Goal: Information Seeking & Learning: Check status

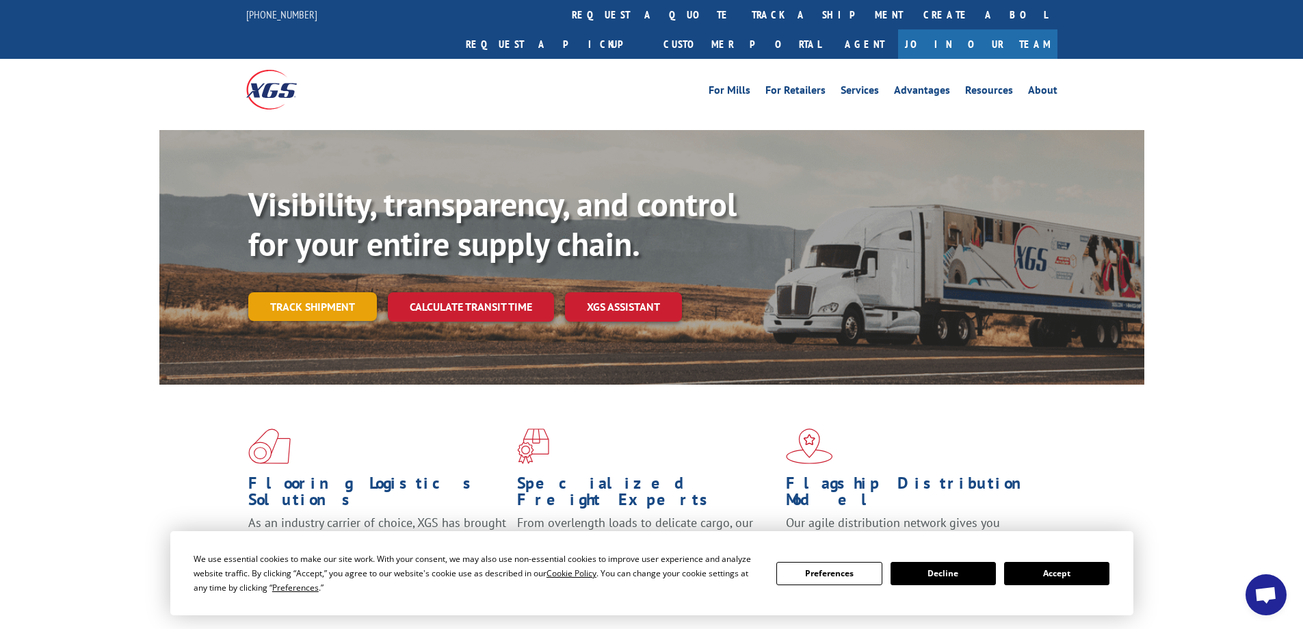
click at [313, 292] on link "Track shipment" at bounding box center [312, 306] width 129 height 29
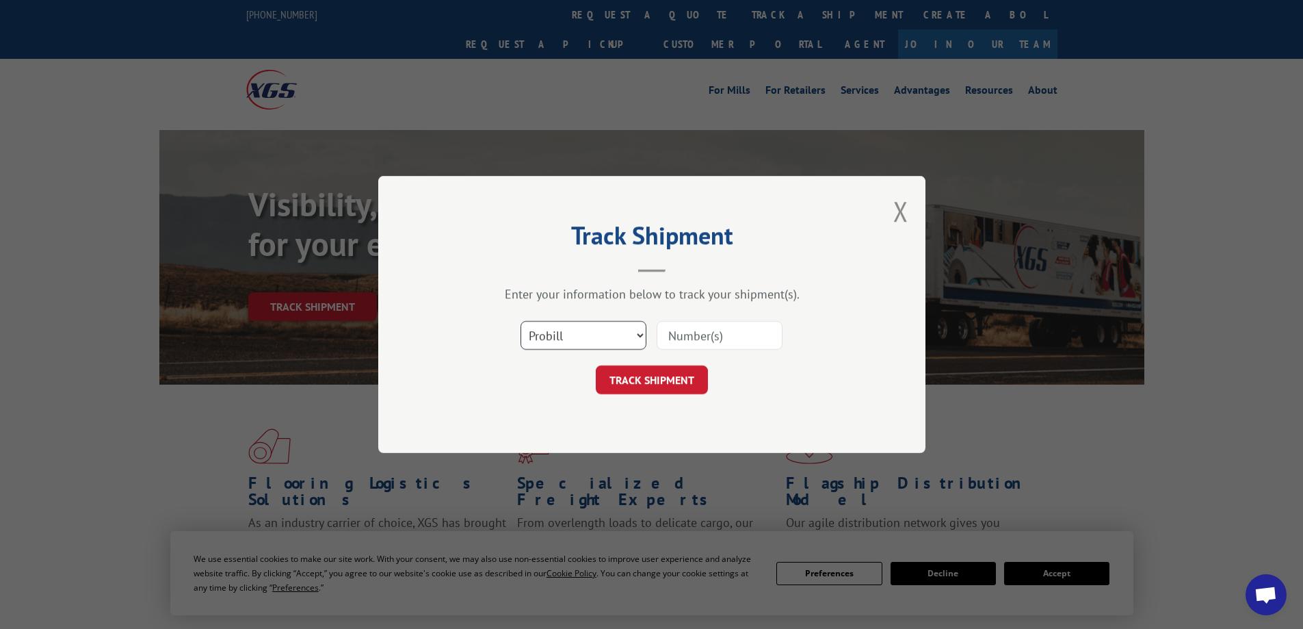
click at [639, 335] on select "Select category... Probill BOL PO" at bounding box center [583, 335] width 126 height 29
select select "bol"
click at [520, 321] on select "Select category... Probill BOL PO" at bounding box center [583, 335] width 126 height 29
drag, startPoint x: 729, startPoint y: 339, endPoint x: 782, endPoint y: 320, distance: 56.5
click at [729, 339] on input at bounding box center [720, 335] width 126 height 29
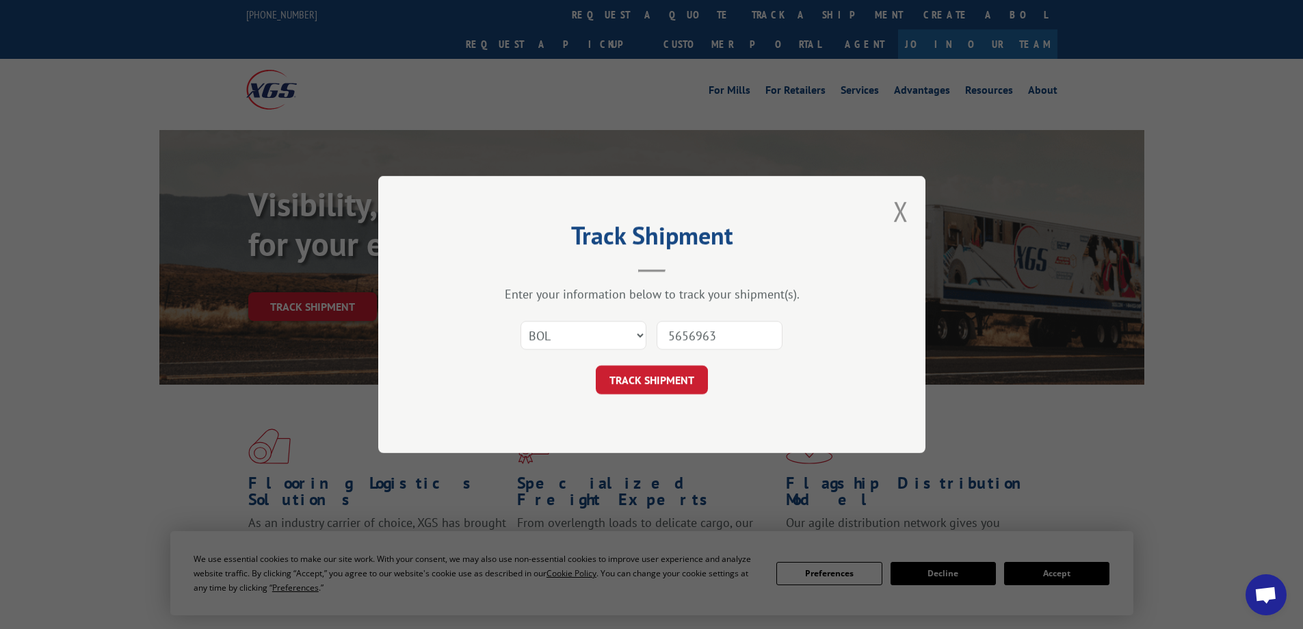
type input "5656963"
click at [644, 381] on button "TRACK SHIPMENT" at bounding box center [652, 379] width 112 height 29
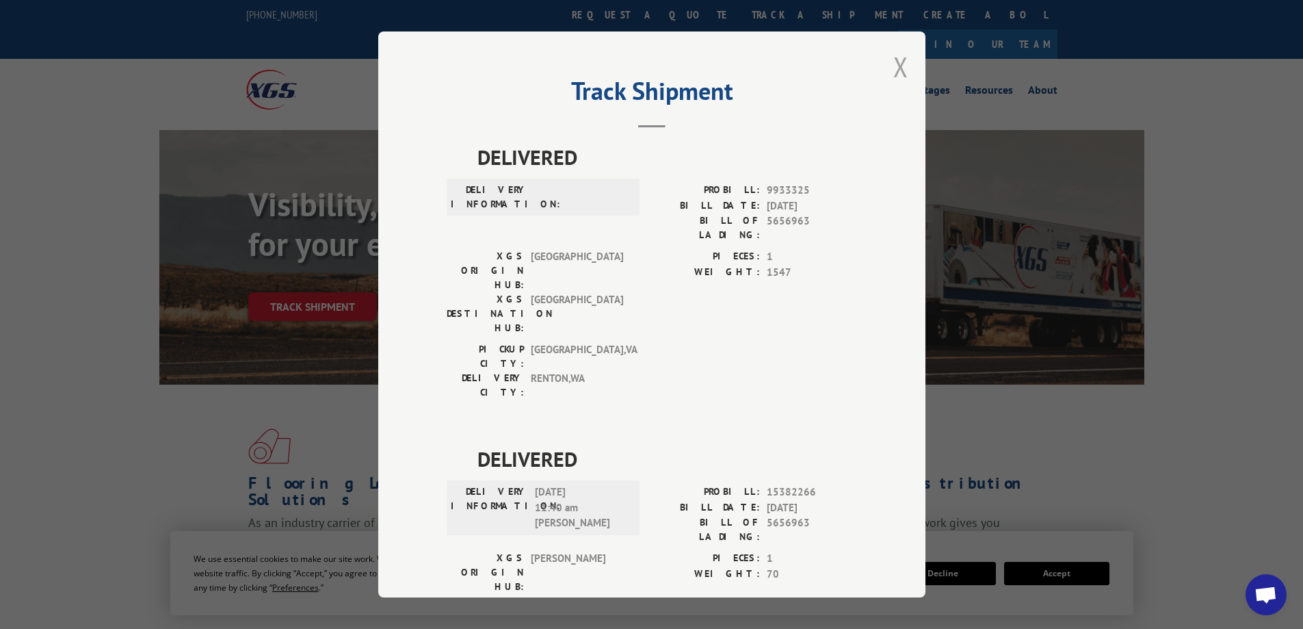
click at [896, 62] on button "Close modal" at bounding box center [900, 67] width 15 height 36
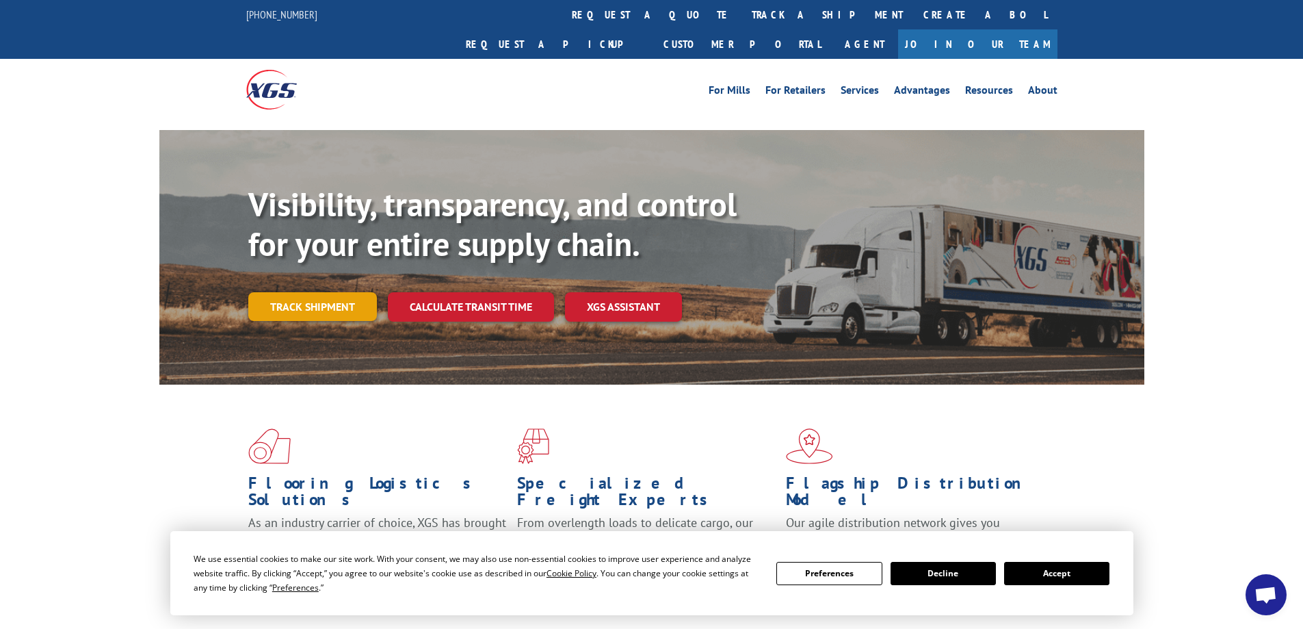
click at [339, 292] on link "Track shipment" at bounding box center [312, 306] width 129 height 29
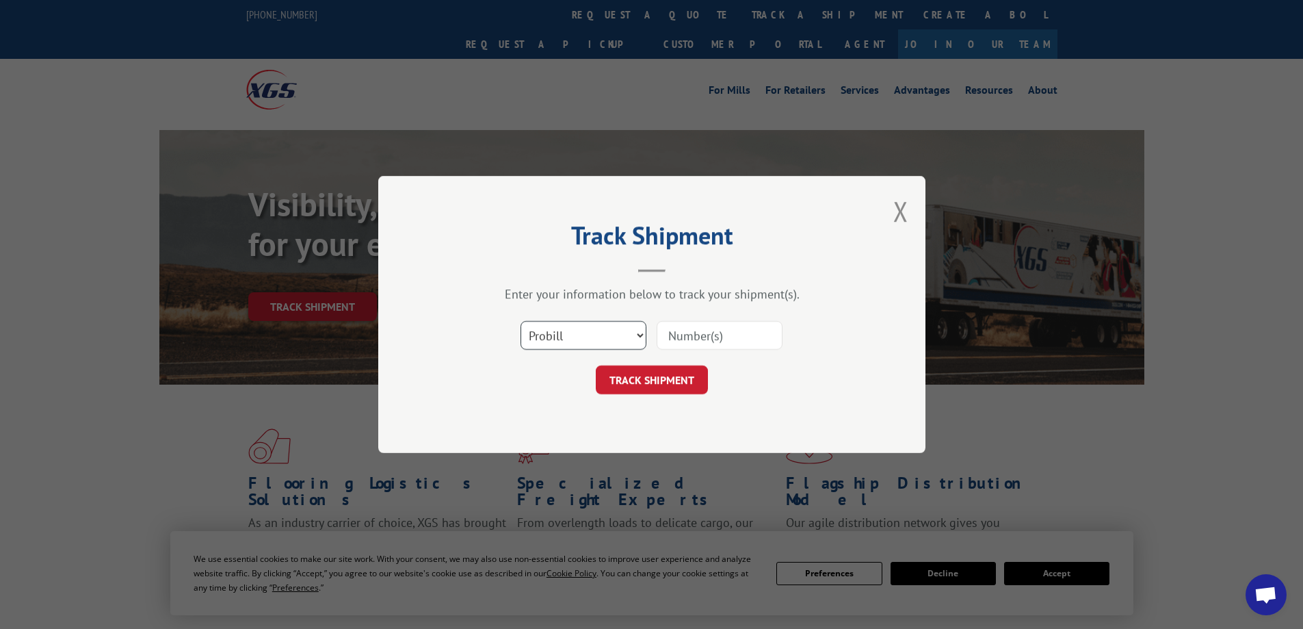
click at [639, 336] on select "Select category... Probill BOL PO" at bounding box center [583, 335] width 126 height 29
click at [520, 321] on select "Select category... Probill BOL PO" at bounding box center [583, 335] width 126 height 29
drag, startPoint x: 751, startPoint y: 339, endPoint x: 843, endPoint y: 293, distance: 103.4
click at [752, 338] on input at bounding box center [720, 335] width 126 height 29
type input "5656963"
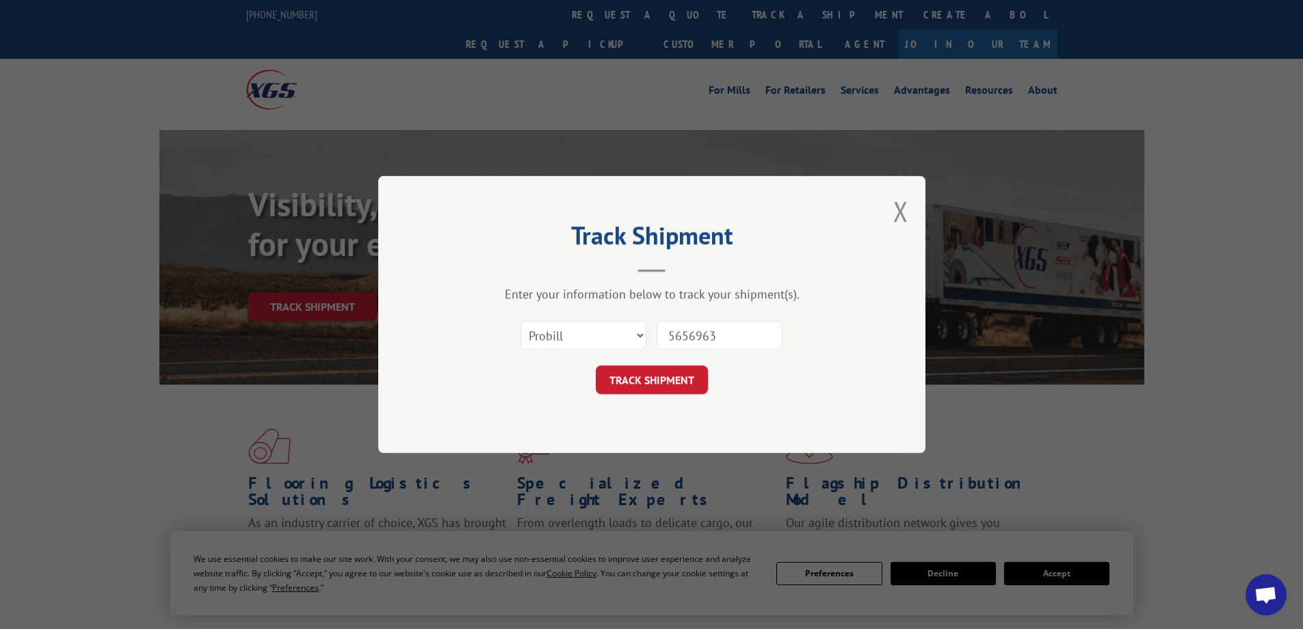
click button "TRACK SHIPMENT" at bounding box center [652, 379] width 112 height 29
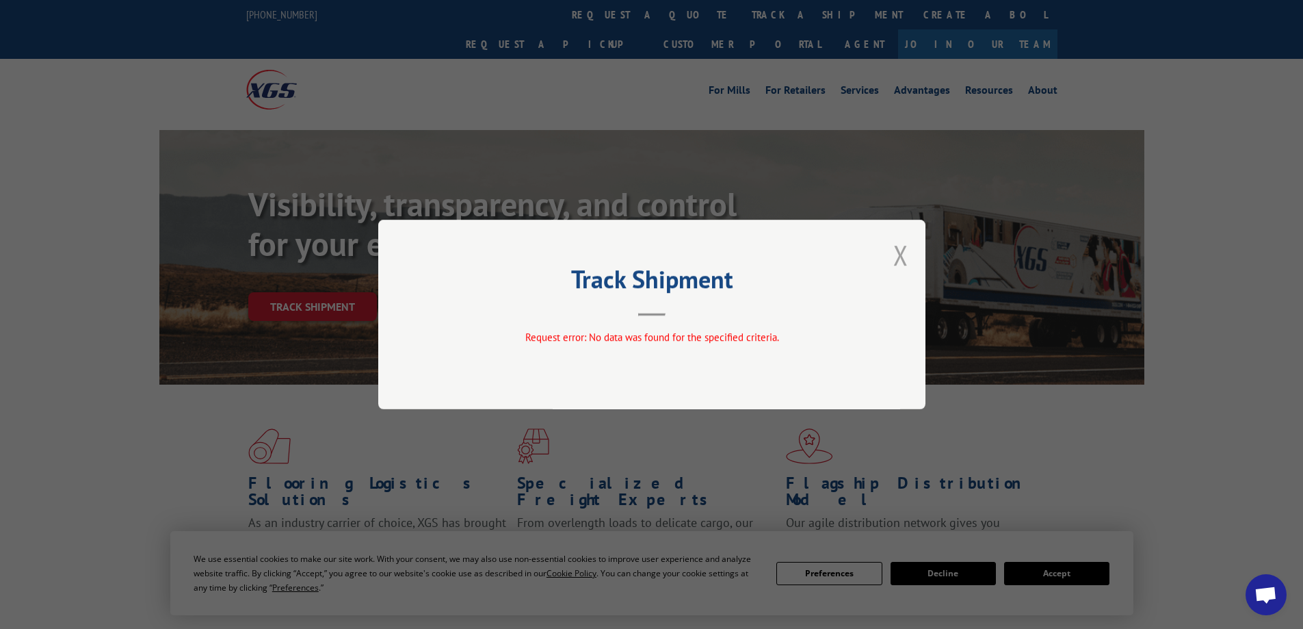
click at [903, 254] on button "Close modal" at bounding box center [900, 255] width 15 height 36
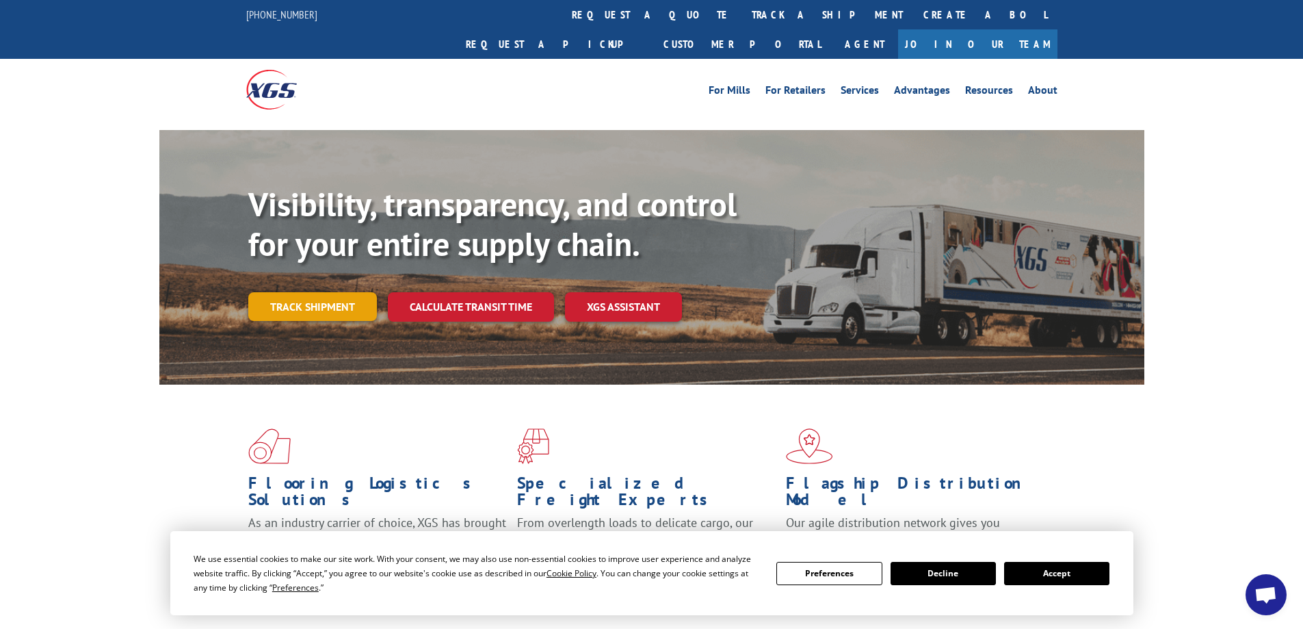
click at [351, 292] on link "Track shipment" at bounding box center [312, 306] width 129 height 29
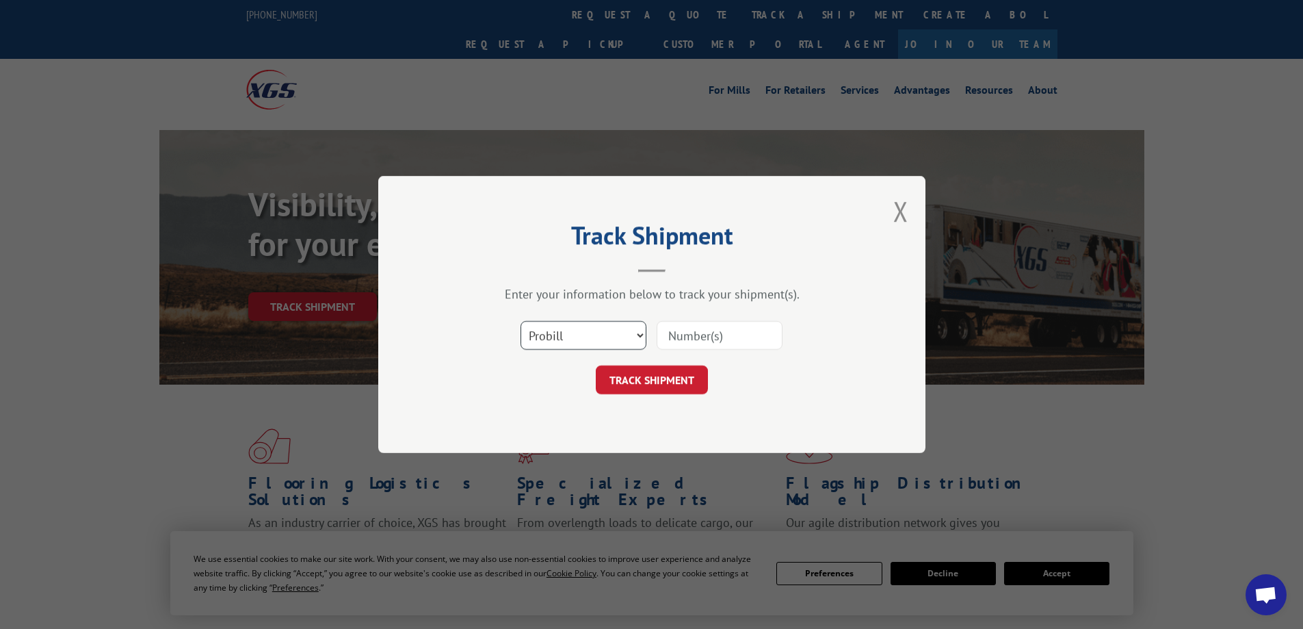
click at [639, 334] on select "Select category... Probill BOL PO" at bounding box center [583, 335] width 126 height 29
select select "bol"
click at [520, 321] on select "Select category... Probill BOL PO" at bounding box center [583, 335] width 126 height 29
click at [648, 374] on button "TRACK SHIPMENT" at bounding box center [652, 379] width 112 height 29
type input "5656963"
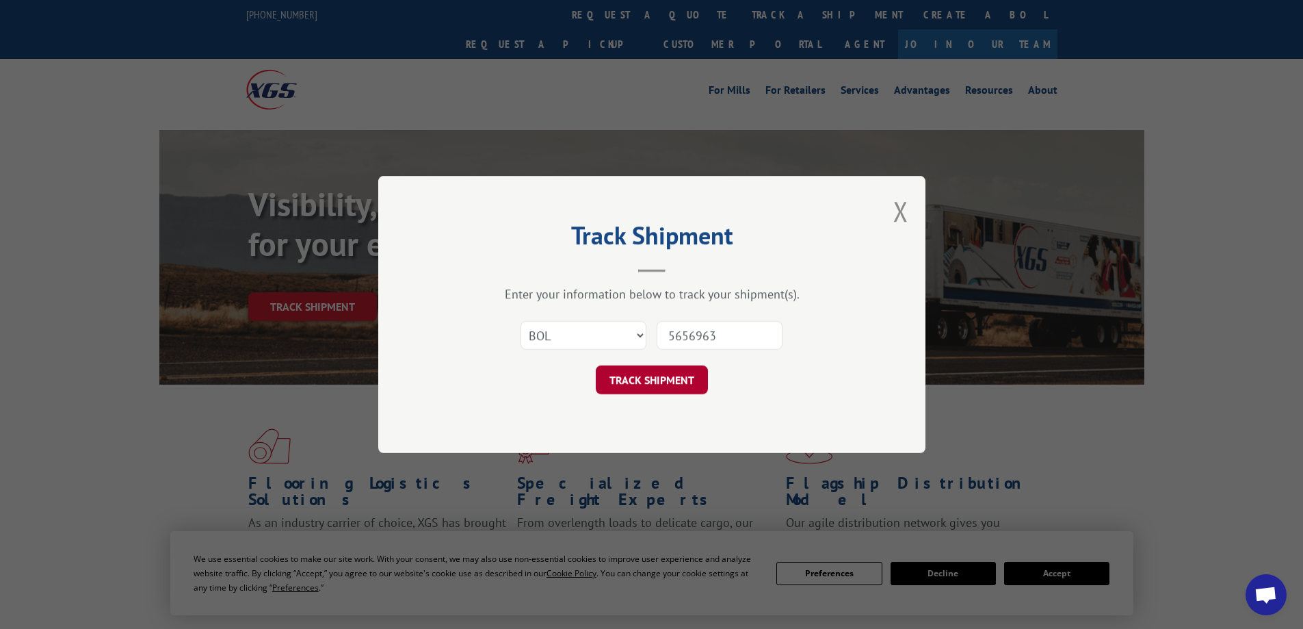
click at [673, 375] on button "TRACK SHIPMENT" at bounding box center [652, 379] width 112 height 29
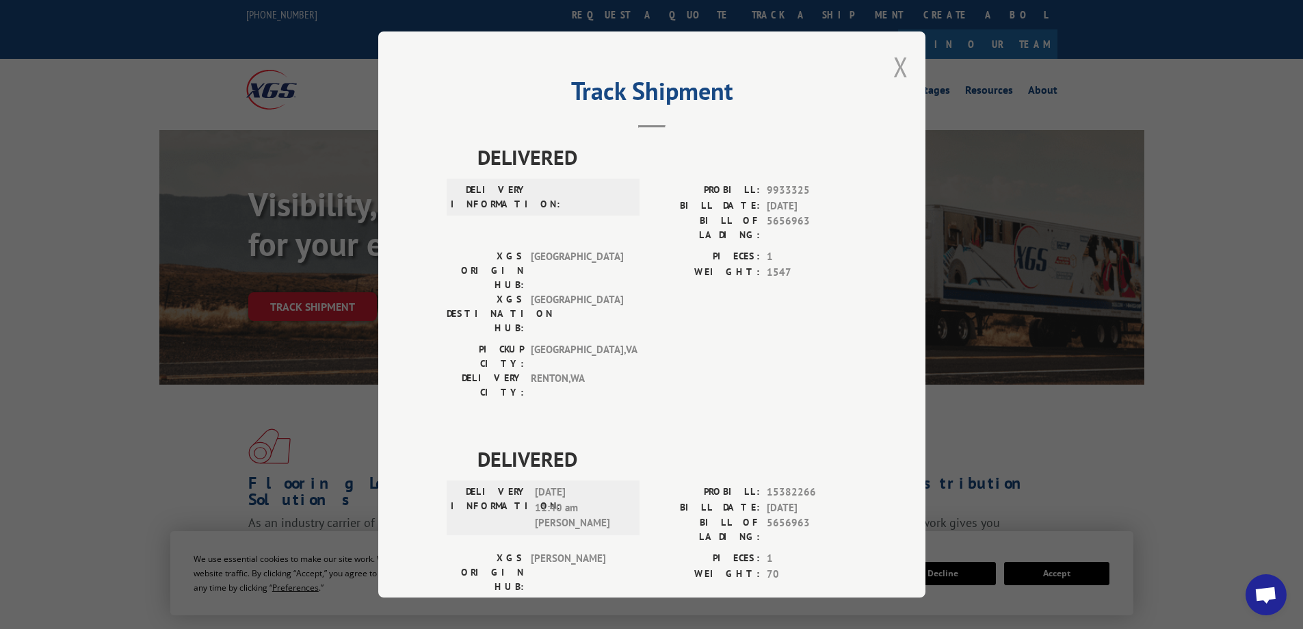
click at [894, 62] on button "Close modal" at bounding box center [900, 67] width 15 height 36
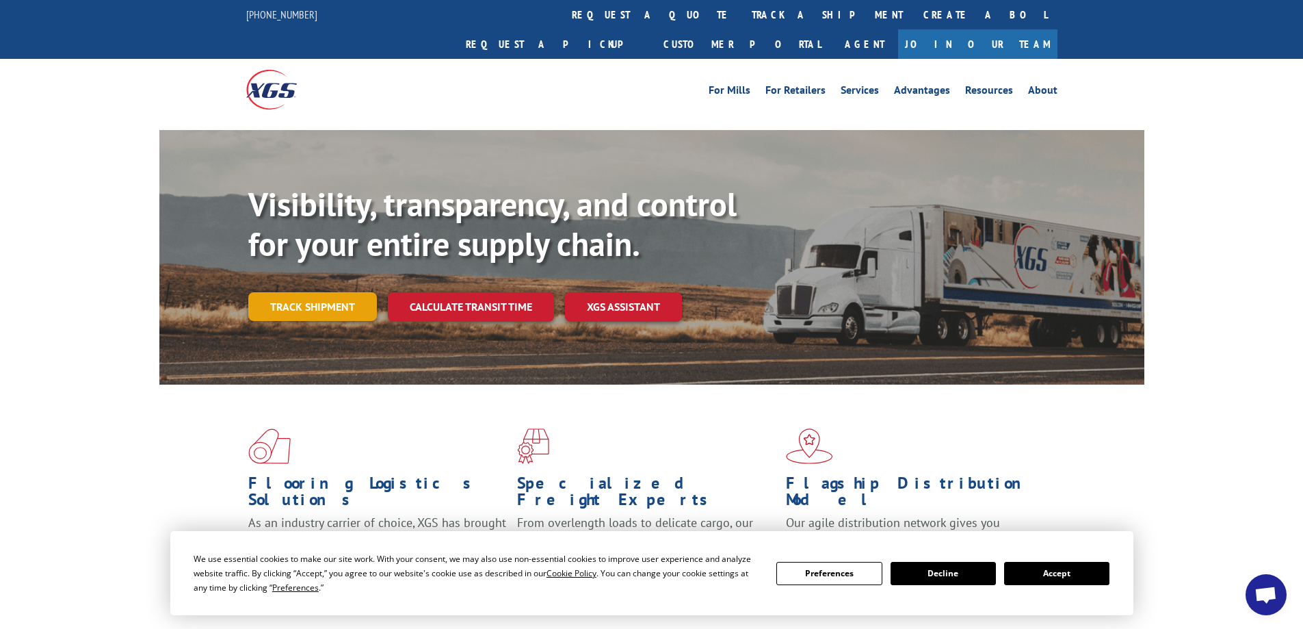
click at [287, 292] on link "Track shipment" at bounding box center [312, 306] width 129 height 29
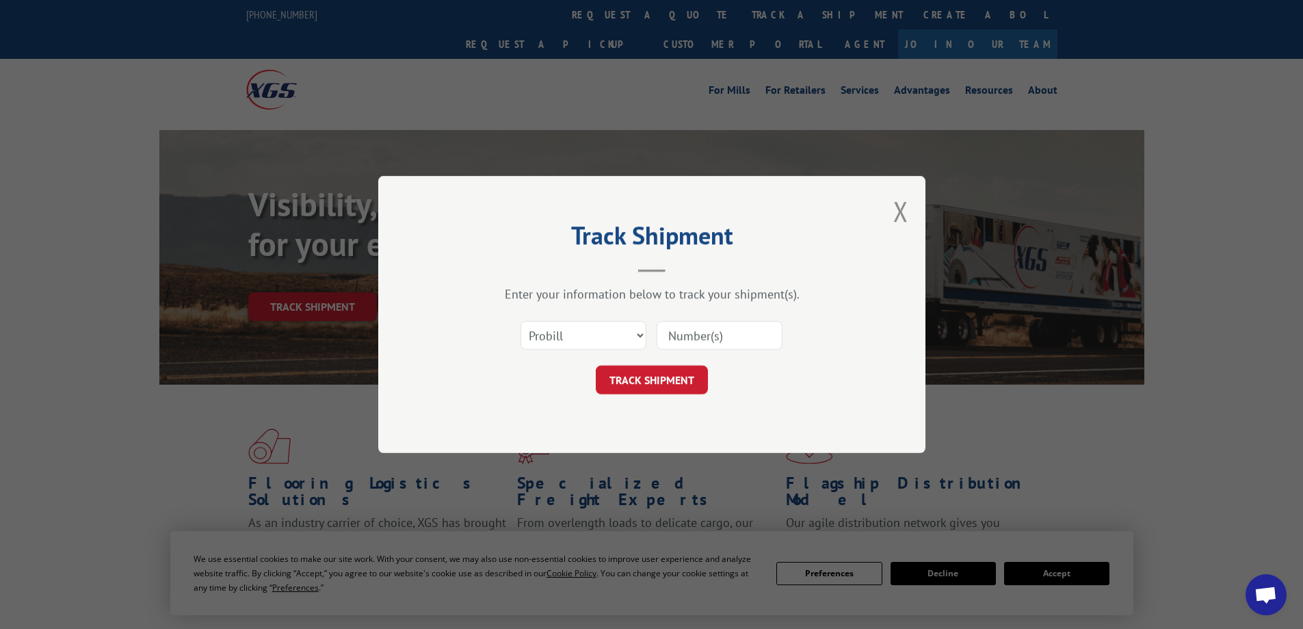
click at [760, 335] on input at bounding box center [720, 335] width 126 height 29
type input "17524363"
click at [645, 380] on button "TRACK SHIPMENT" at bounding box center [652, 379] width 112 height 29
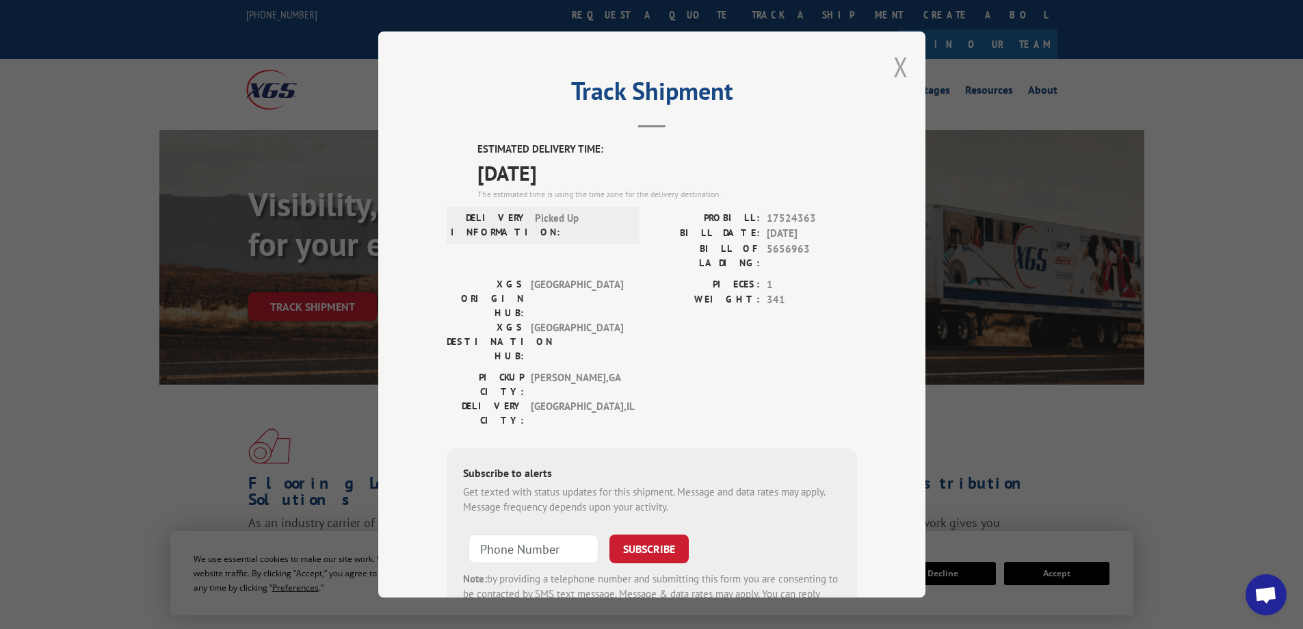
click at [895, 64] on button "Close modal" at bounding box center [900, 67] width 15 height 36
